Goal: Transaction & Acquisition: Book appointment/travel/reservation

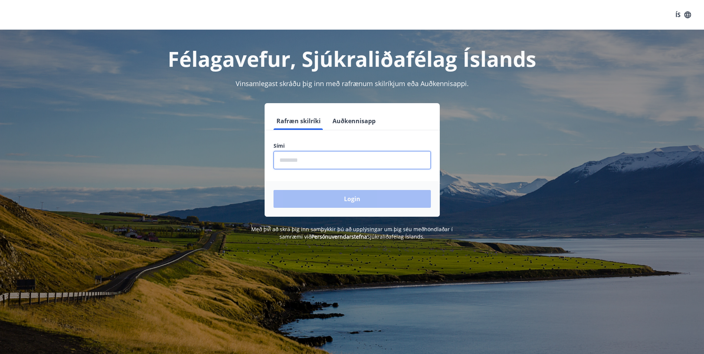
click at [422, 164] on input "phone" at bounding box center [352, 160] width 157 height 18
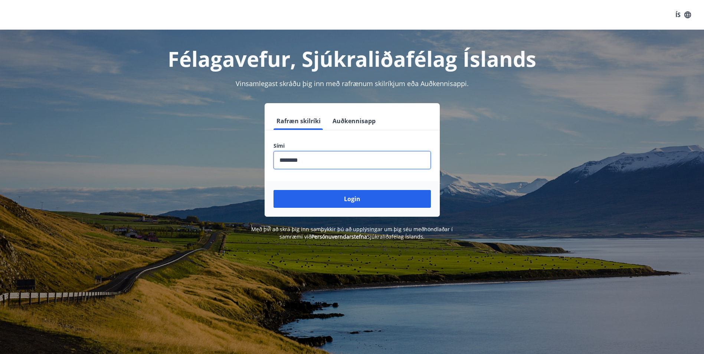
type input "********"
click at [274, 190] on button "Login" at bounding box center [352, 199] width 157 height 18
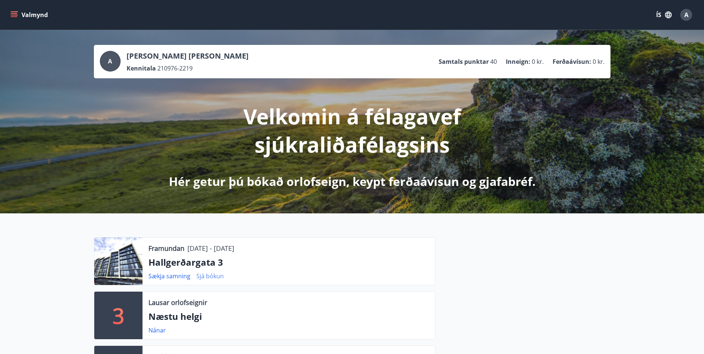
click at [213, 279] on link "Sjá bókun" at bounding box center [209, 276] width 27 height 8
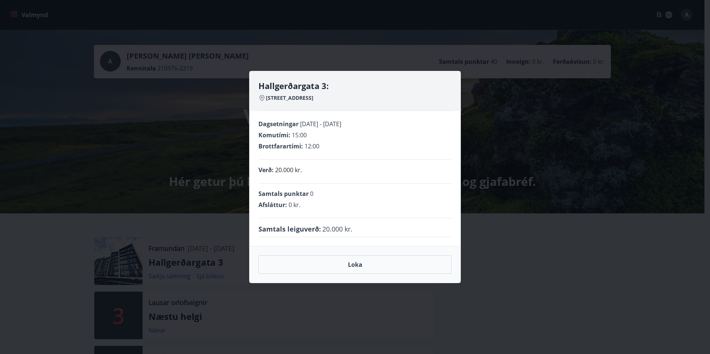
click at [518, 229] on div "Hallgerðargata 3: [STREET_ADDRESS] Dagsetningar [DATE] - [DATE] Komutími : 15:0…" at bounding box center [355, 177] width 710 height 354
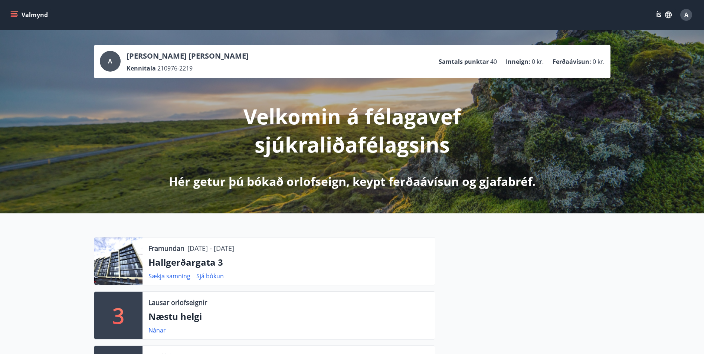
click at [15, 14] on icon "menu" at bounding box center [13, 14] width 7 height 7
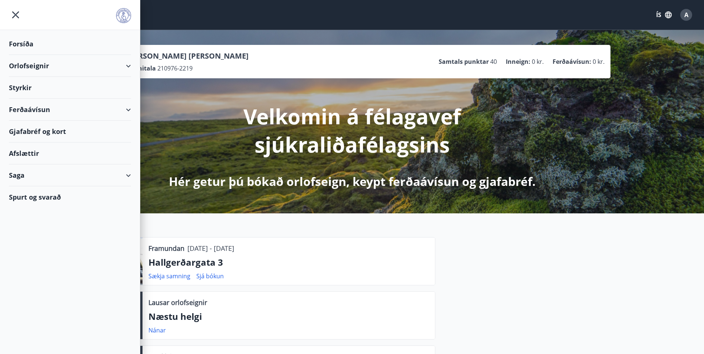
click at [208, 100] on div "Velkomin á félagavef sjúkraliðafélagsins Hér getur þú bókað orlofseign, keypt f…" at bounding box center [352, 133] width 416 height 111
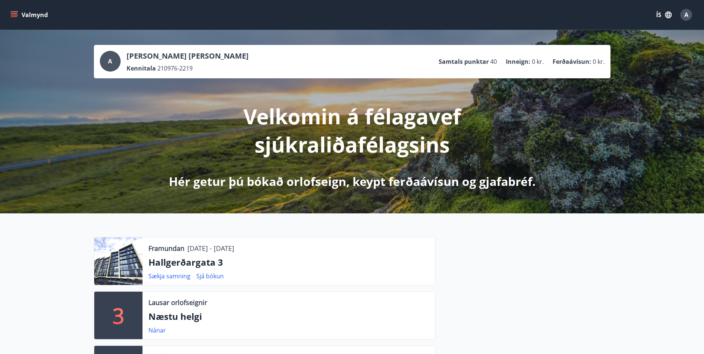
click at [16, 13] on icon "menu" at bounding box center [13, 14] width 7 height 7
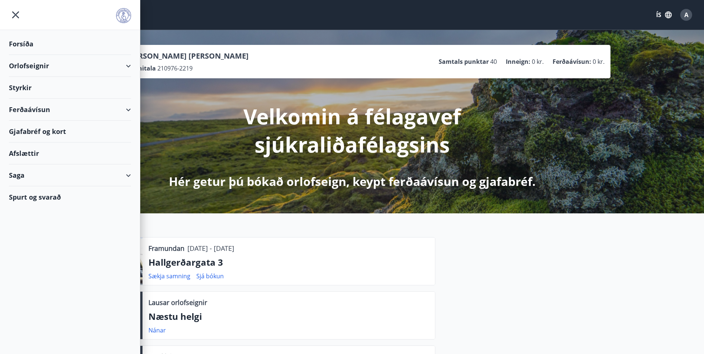
click at [79, 66] on div "Orlofseignir" at bounding box center [70, 66] width 122 height 22
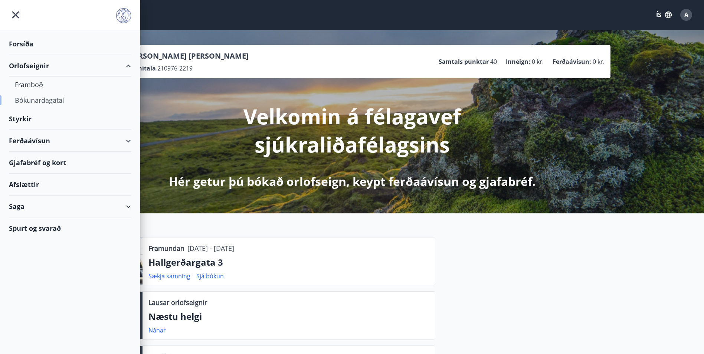
click at [56, 97] on div "Bókunardagatal" at bounding box center [70, 100] width 110 height 16
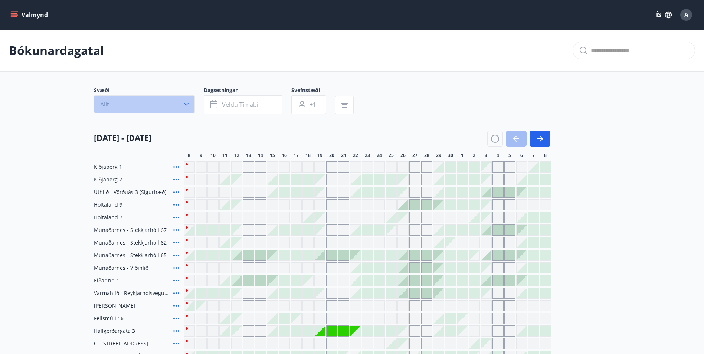
click at [185, 106] on icon "button" at bounding box center [186, 104] width 7 height 7
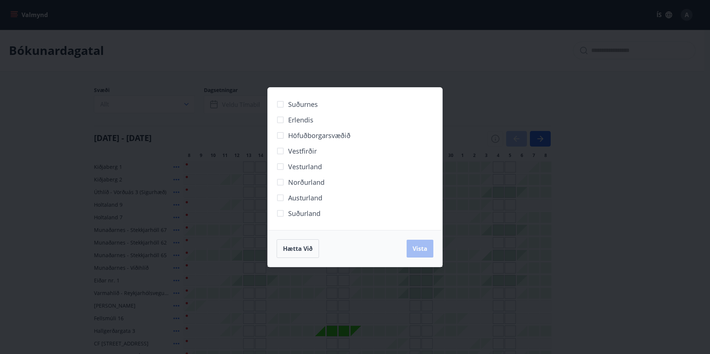
click at [293, 140] on span "Höfuðborgarsvæðið" at bounding box center [319, 136] width 62 height 10
click at [423, 246] on span "Vista" at bounding box center [420, 249] width 15 height 8
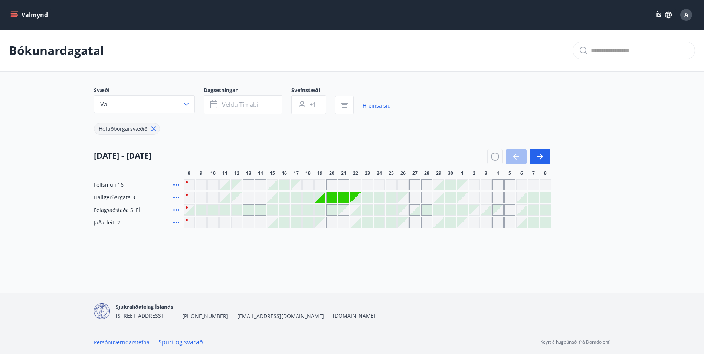
click at [311, 196] on div at bounding box center [308, 197] width 10 height 10
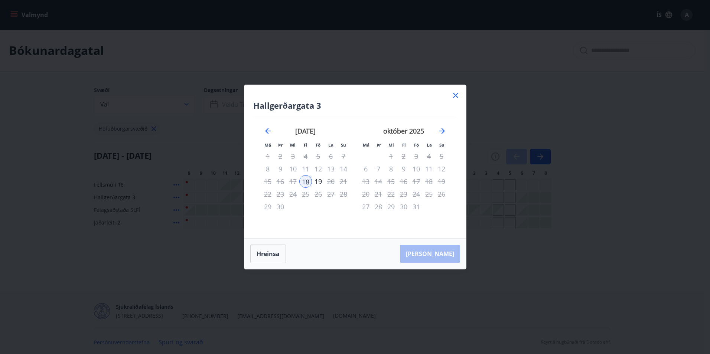
click at [308, 180] on div "18" at bounding box center [305, 181] width 13 height 13
click at [317, 184] on div "19" at bounding box center [318, 181] width 13 height 13
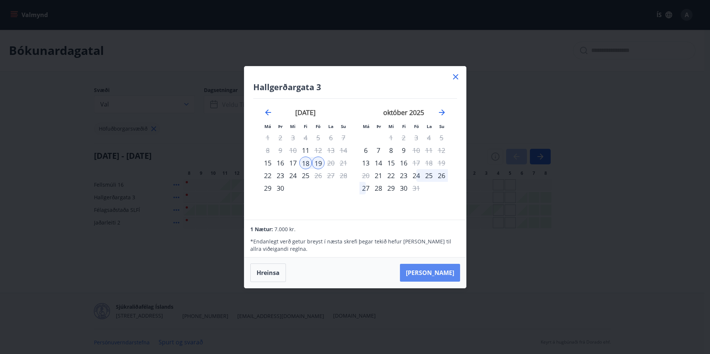
click at [448, 270] on button "[PERSON_NAME]" at bounding box center [430, 273] width 60 height 18
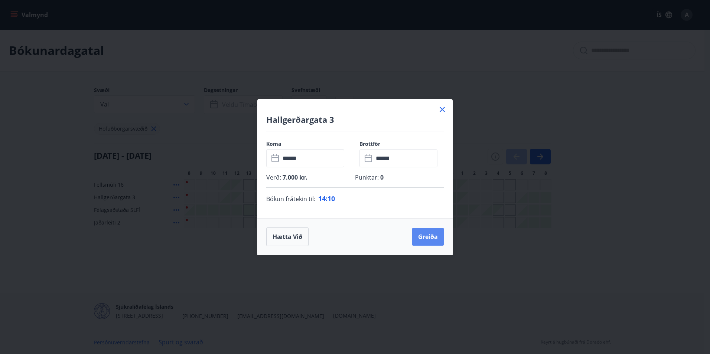
click at [429, 239] on button "Greiða" at bounding box center [428, 237] width 32 height 18
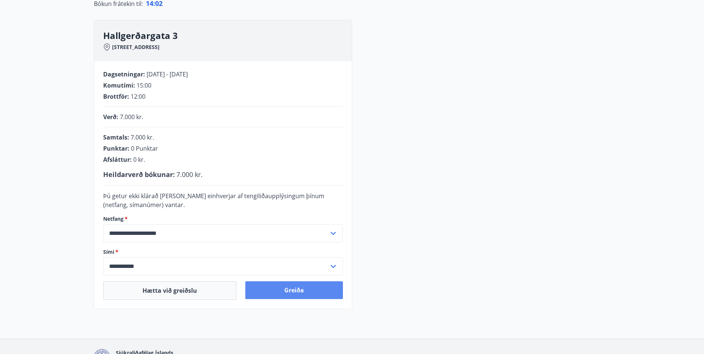
scroll to position [111, 0]
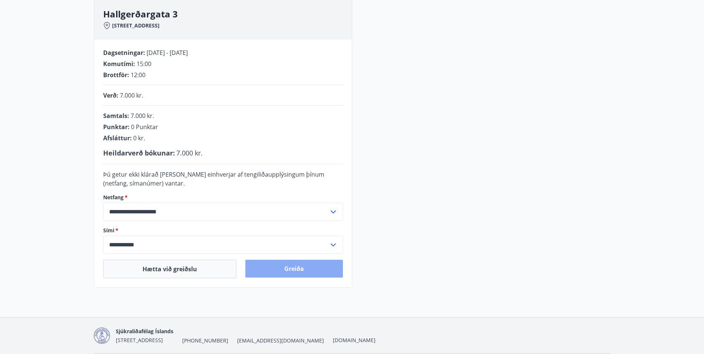
click at [314, 271] on button "Greiða" at bounding box center [294, 269] width 98 height 18
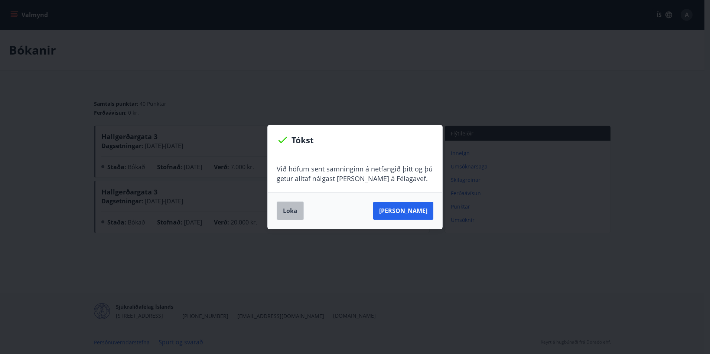
click at [284, 215] on button "Loka" at bounding box center [290, 211] width 27 height 19
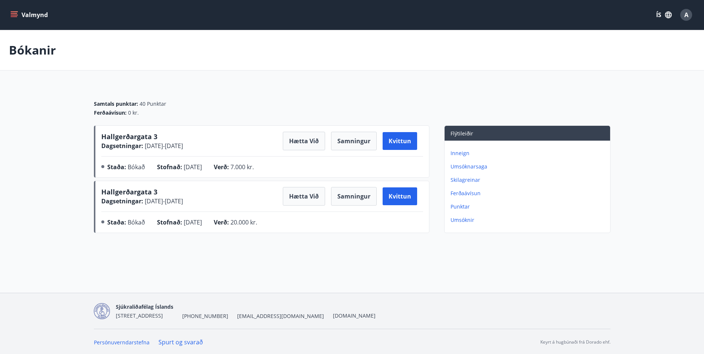
click at [685, 14] on span "A" at bounding box center [687, 15] width 4 height 8
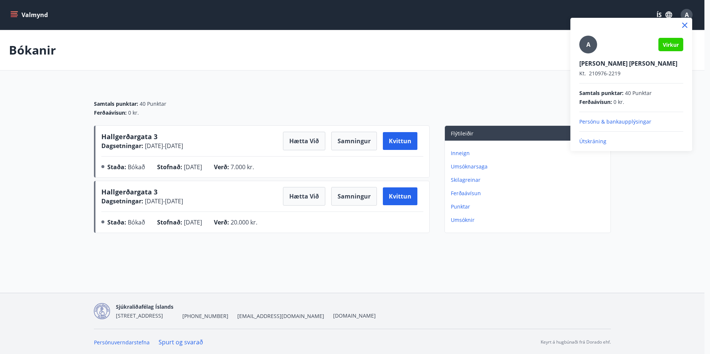
click at [595, 143] on p "Útskráning" at bounding box center [631, 141] width 104 height 7
